Goal: Task Accomplishment & Management: Manage account settings

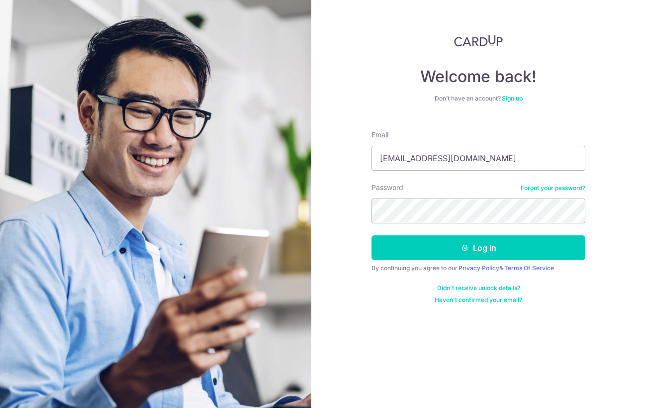
type input "[EMAIL_ADDRESS][DOMAIN_NAME]"
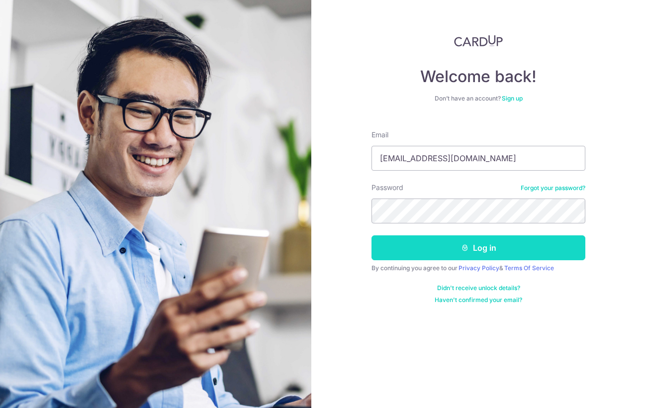
click at [414, 253] on button "Log in" at bounding box center [478, 247] width 214 height 25
